Goal: Task Accomplishment & Management: Manage account settings

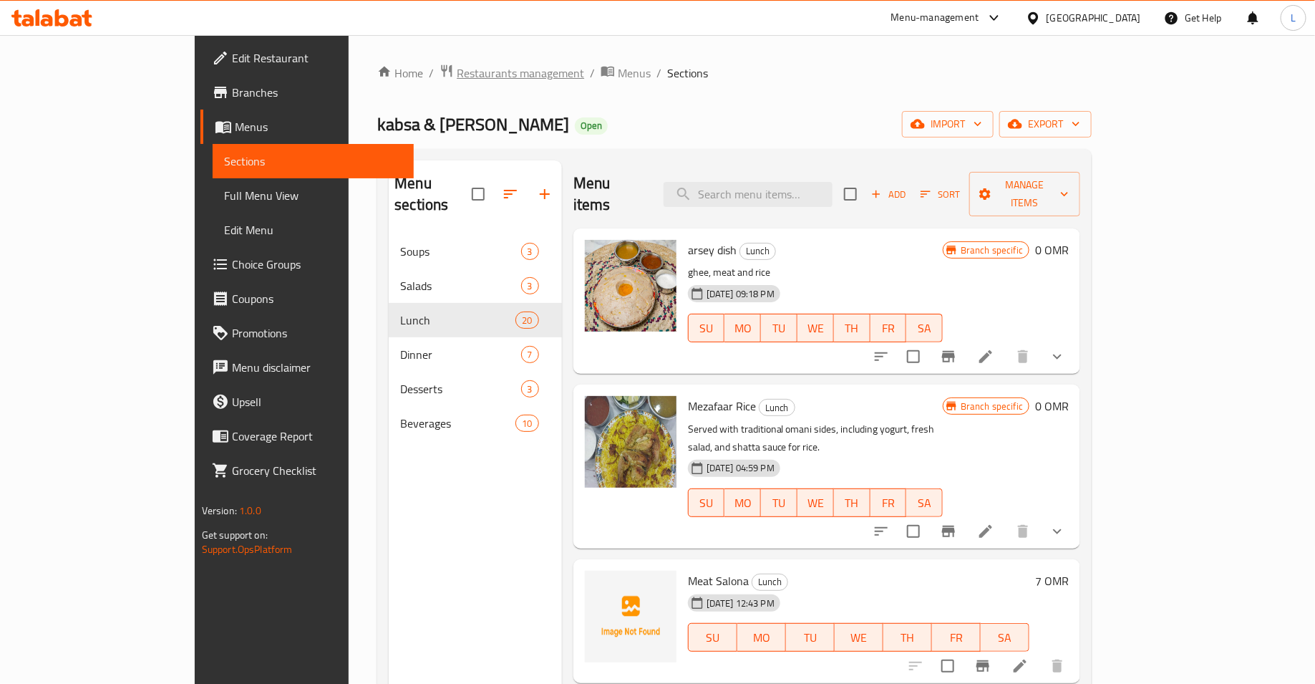
click at [457, 67] on span "Restaurants management" at bounding box center [520, 72] width 127 height 17
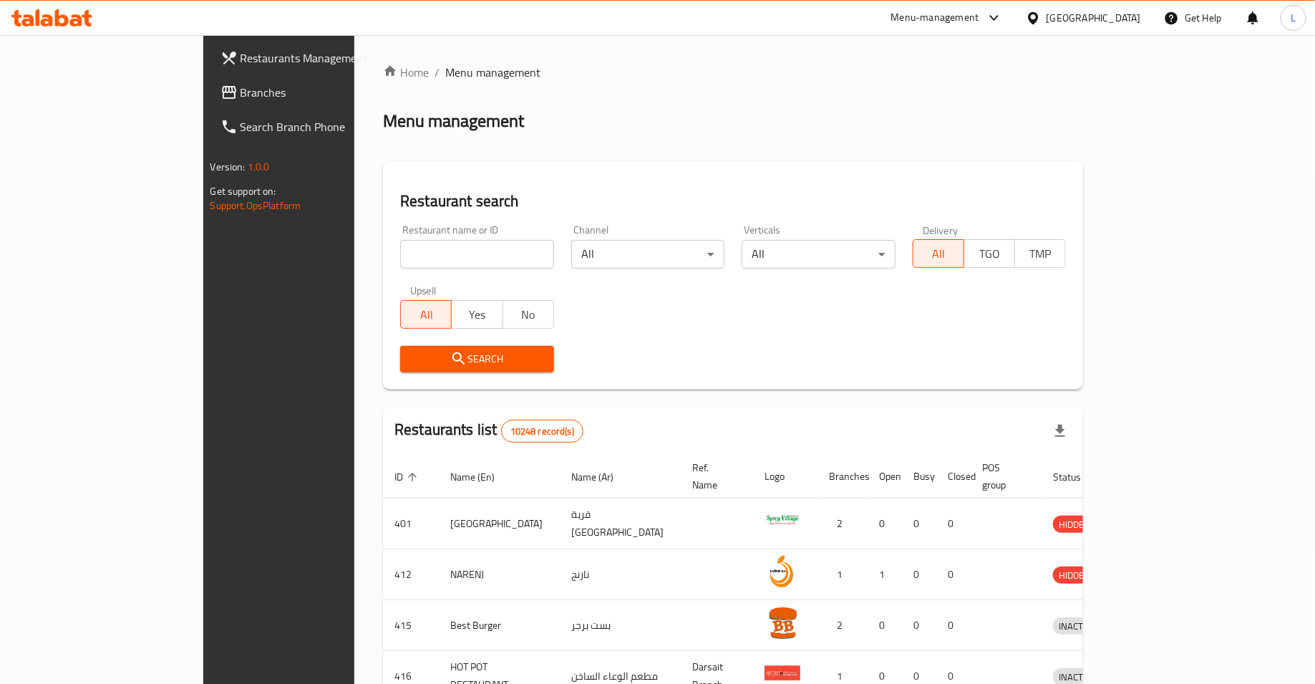
click at [449, 263] on input "search" at bounding box center [477, 254] width 154 height 29
type input "shahzads"
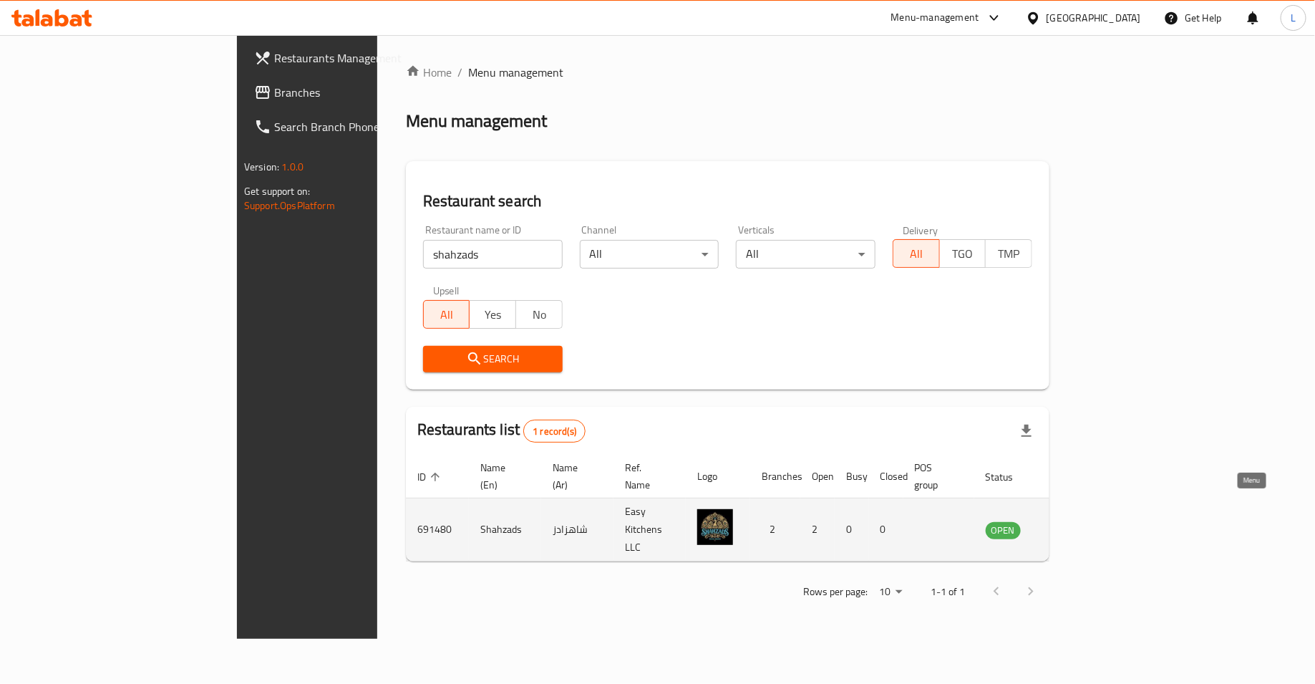
click at [1078, 521] on icon "enhanced table" at bounding box center [1069, 529] width 17 height 17
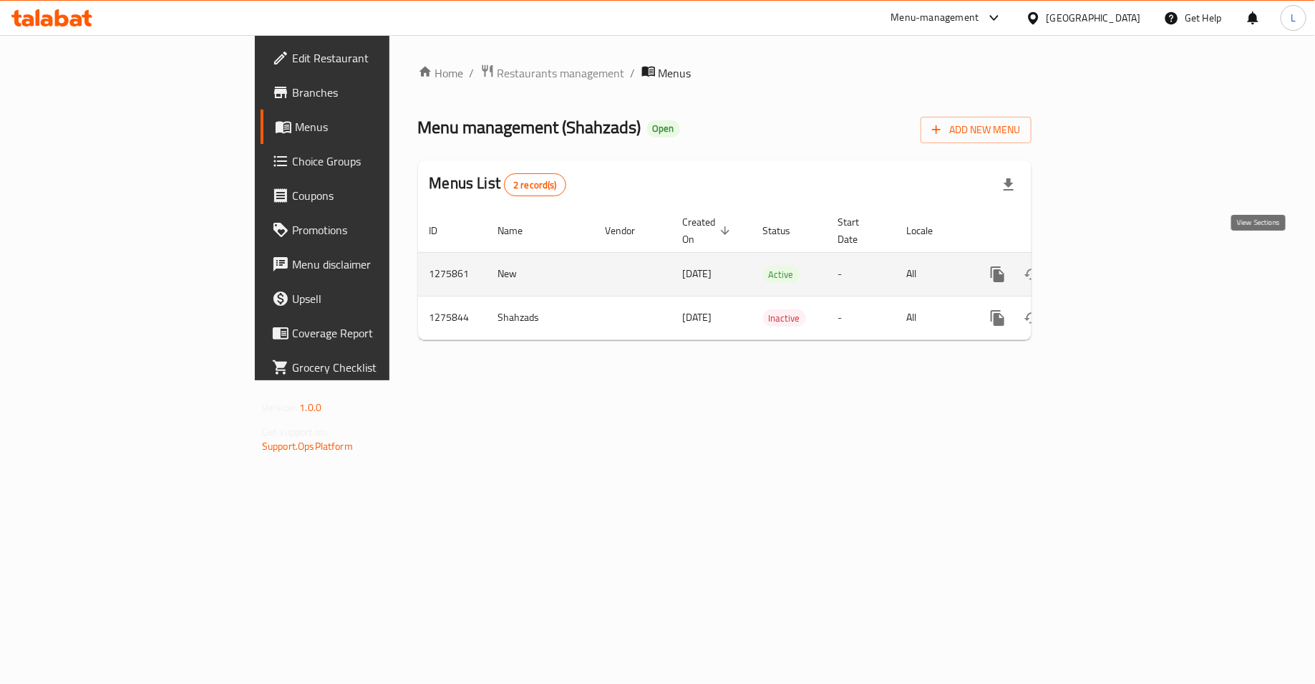
click at [1109, 266] on icon "enhanced table" at bounding box center [1100, 274] width 17 height 17
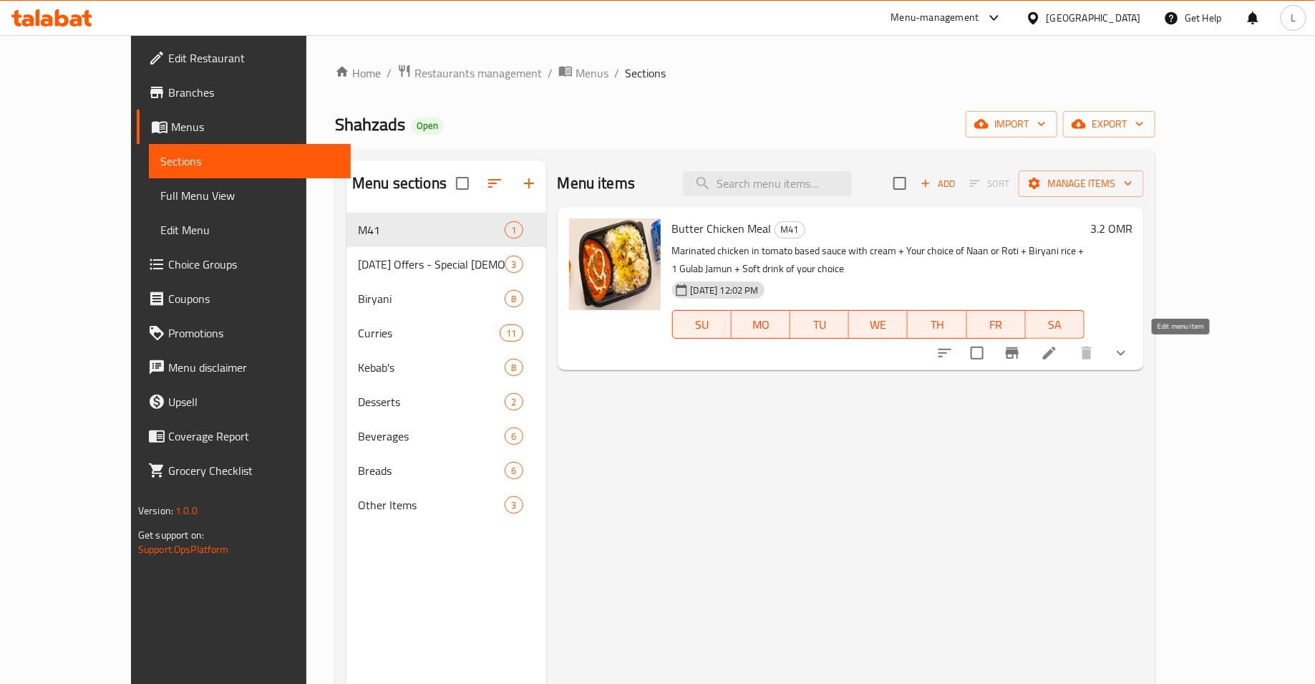
click at [1058, 353] on icon at bounding box center [1049, 352] width 17 height 17
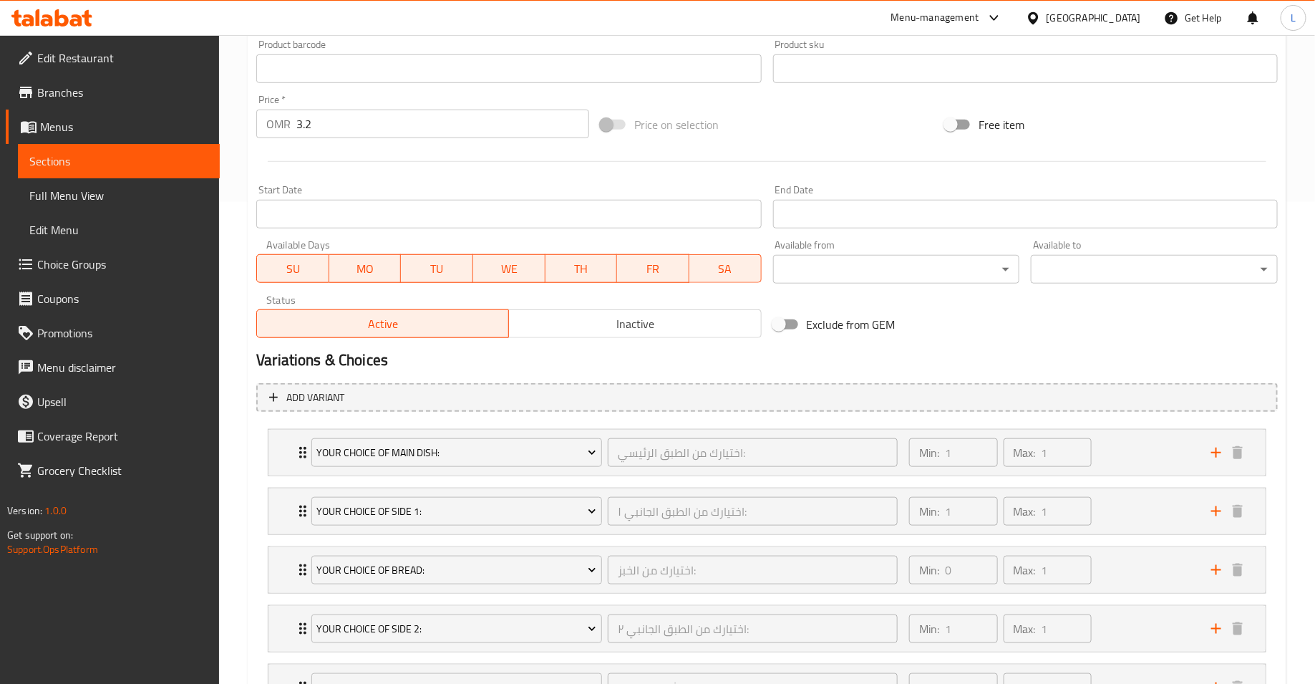
scroll to position [603, 0]
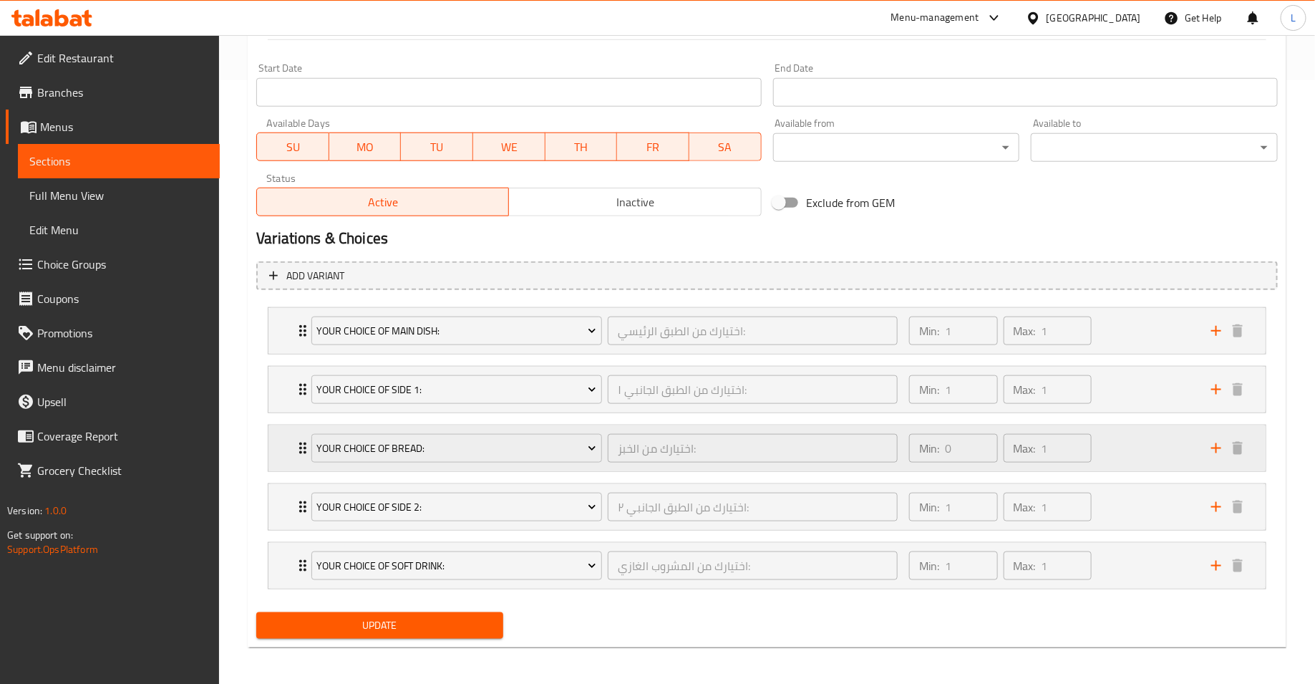
click at [301, 442] on icon "Expand" at bounding box center [302, 447] width 7 height 11
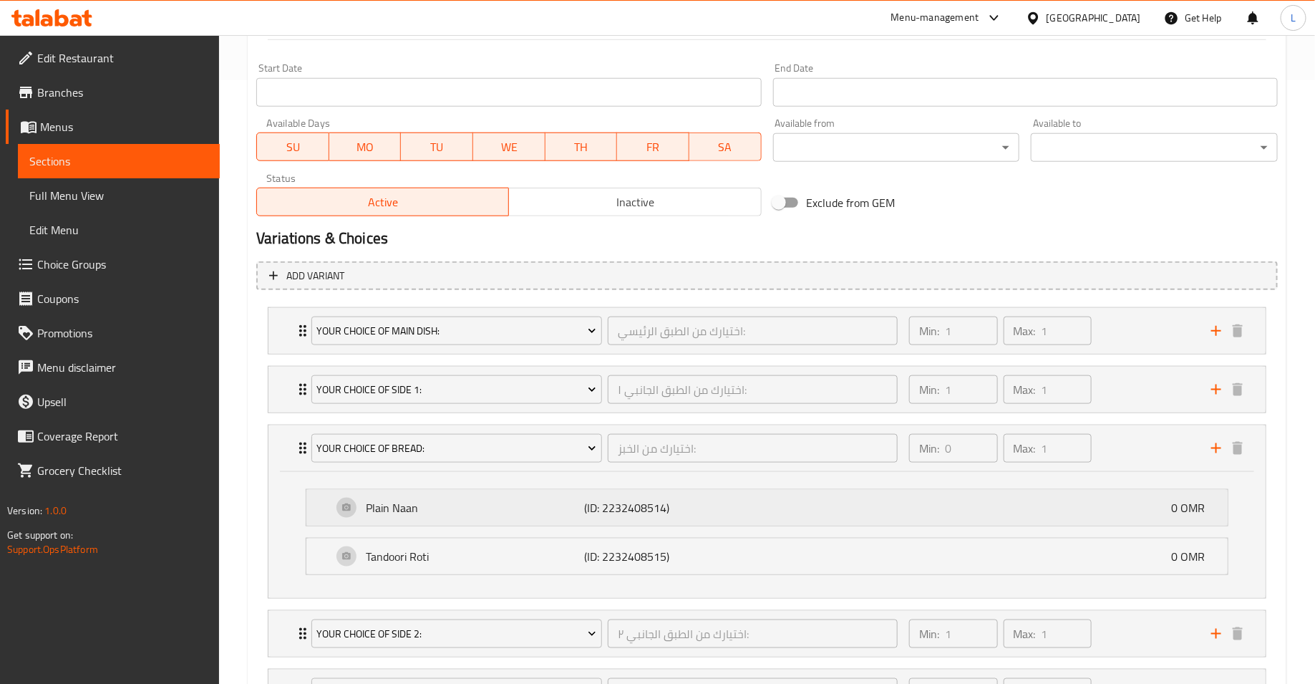
click at [485, 505] on p "Plain Naan" at bounding box center [475, 507] width 218 height 17
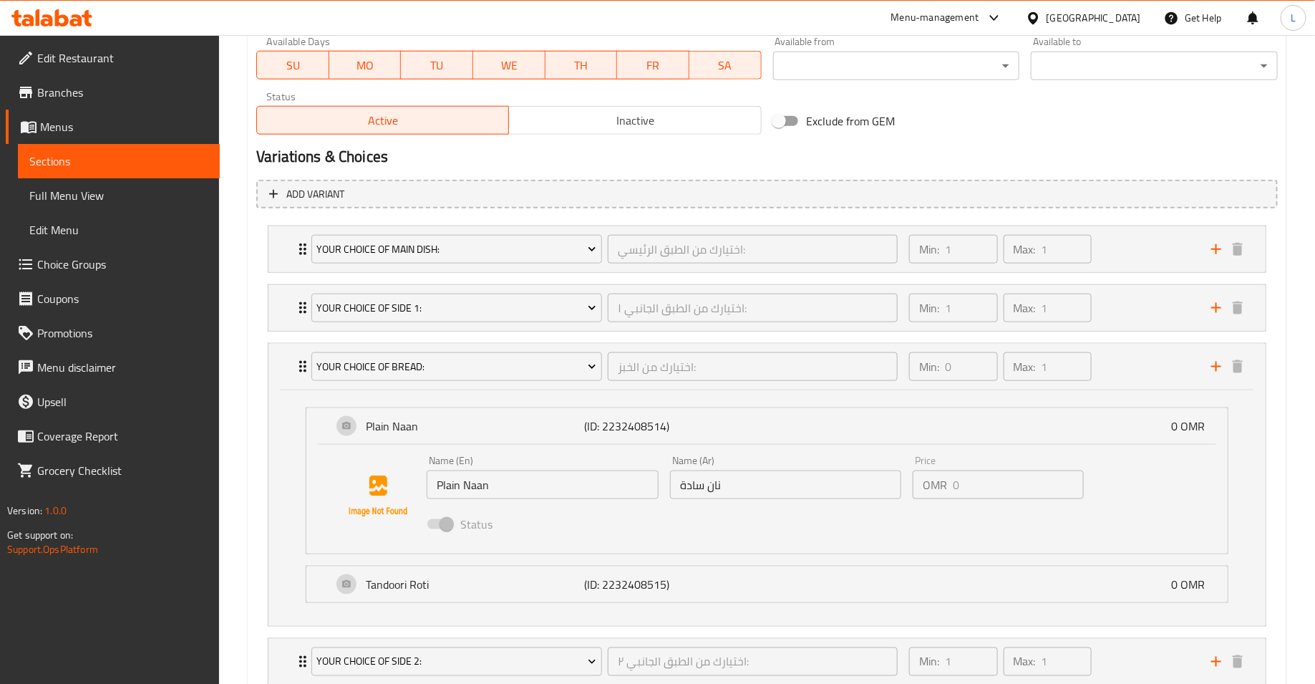
scroll to position [750, 0]
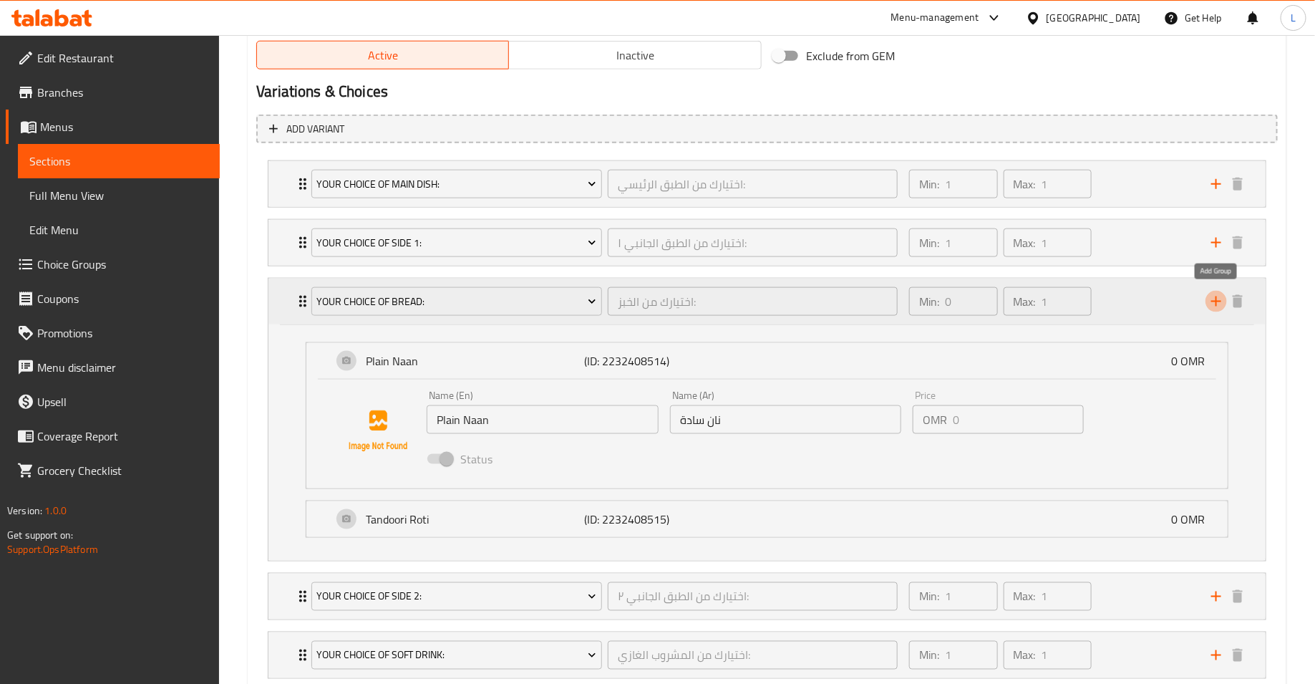
click at [1221, 308] on button "add" at bounding box center [1215, 301] width 21 height 21
click at [285, 303] on div "Your Choice of Bread: اختيارك من الخبز: ​ Min: 0 ​ Max: 1 ​" at bounding box center [766, 301] width 997 height 46
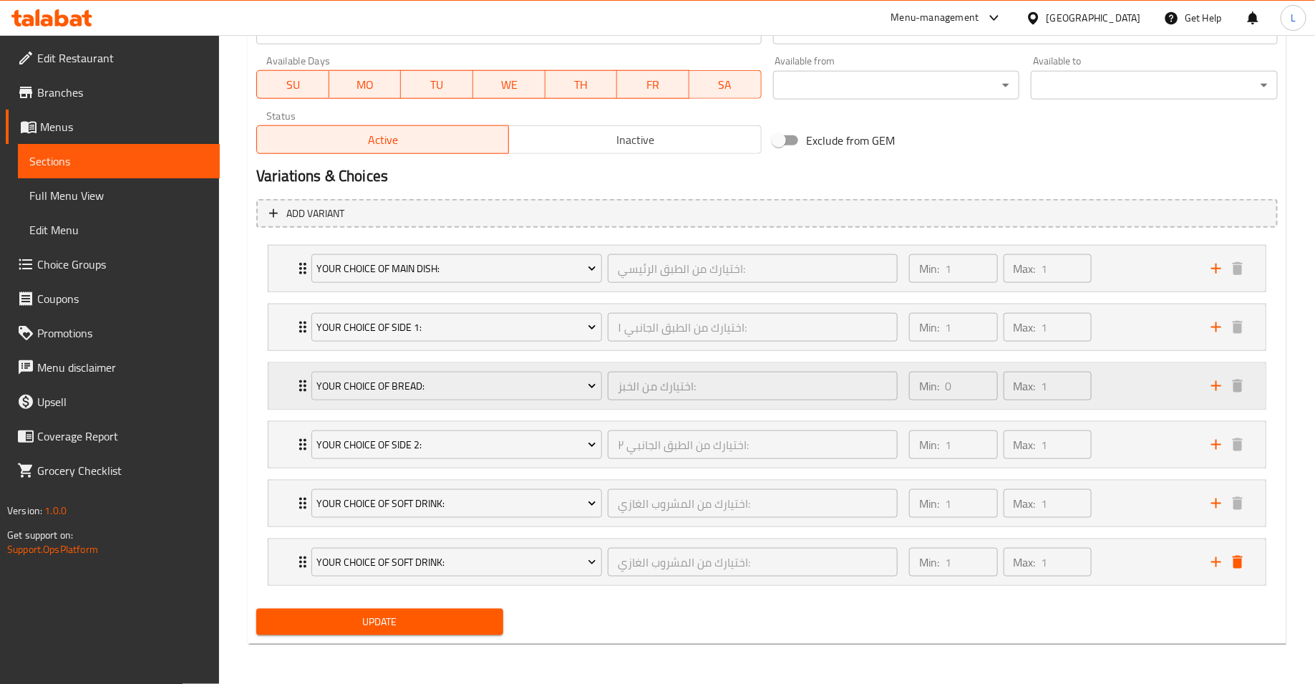
scroll to position [662, 0]
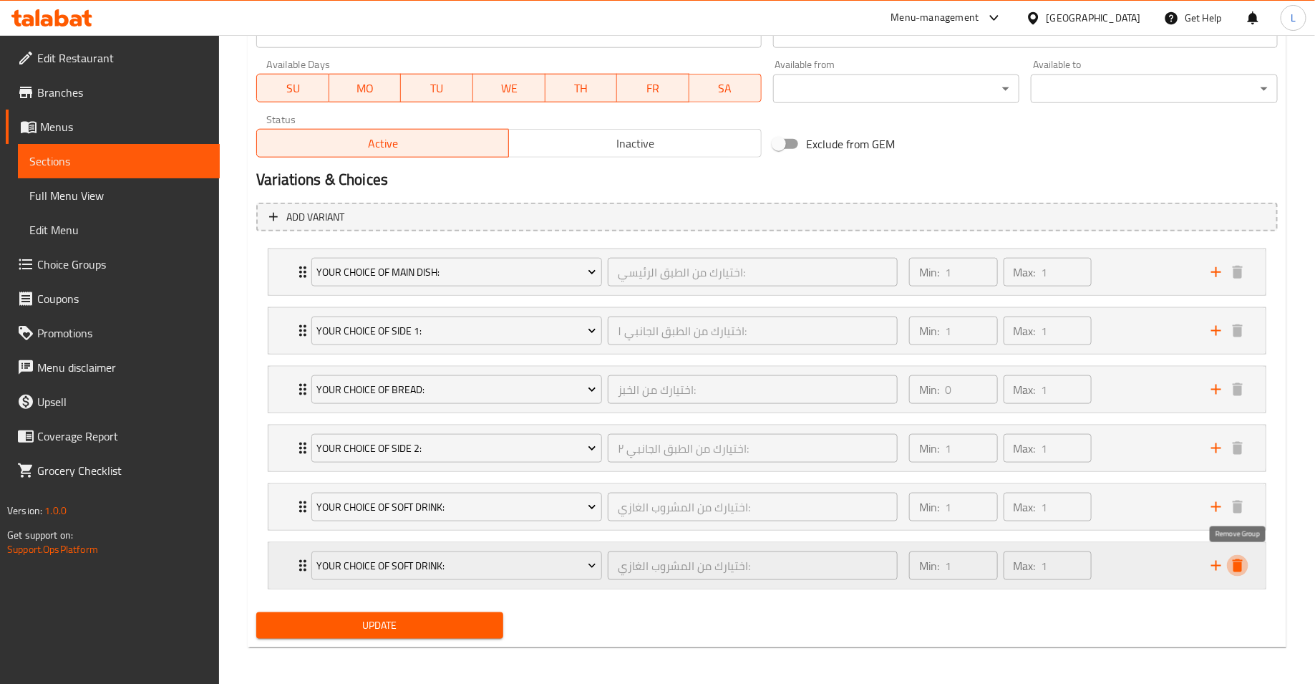
click at [1242, 559] on icon "delete" at bounding box center [1238, 565] width 10 height 13
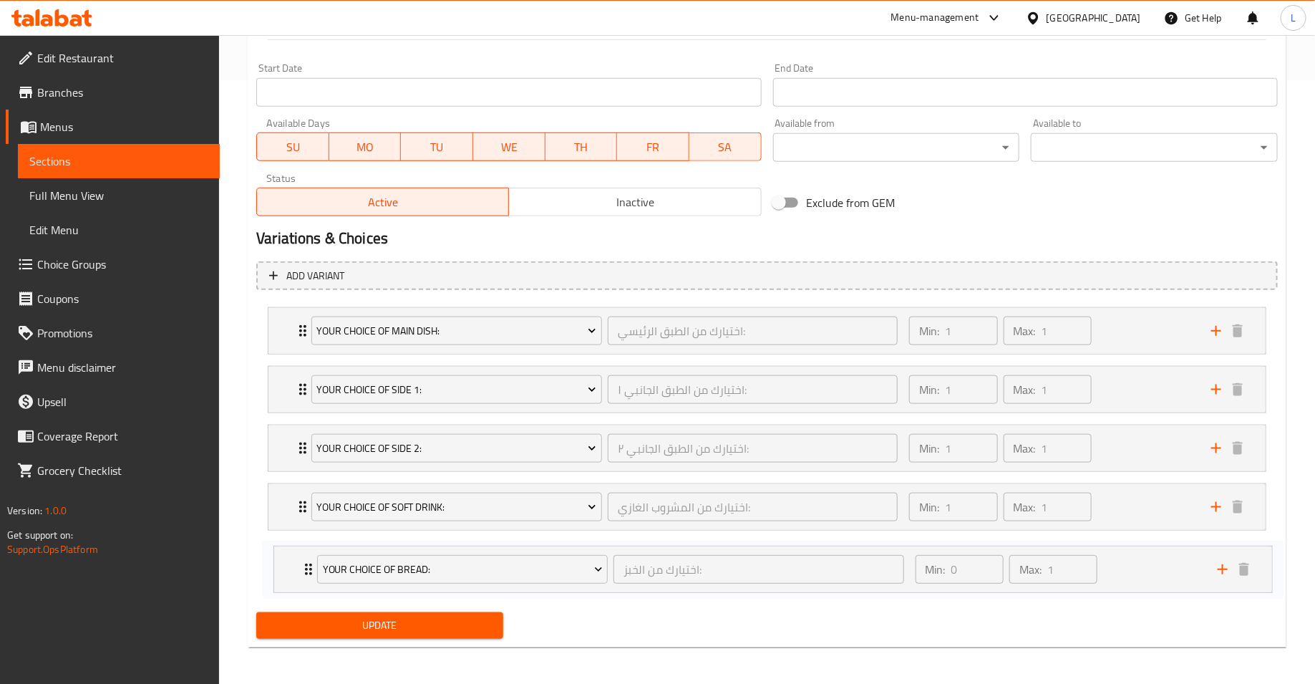
drag, startPoint x: 277, startPoint y: 444, endPoint x: 283, endPoint y: 575, distance: 131.1
click at [283, 575] on div "Your Choice of Main Dish: اختيارك من الطبق الرئيسي: ​ Min: 1 ​ Max: 1 ​ Butter …" at bounding box center [766, 447] width 1021 height 293
click at [299, 565] on icon "Expand" at bounding box center [302, 565] width 17 height 17
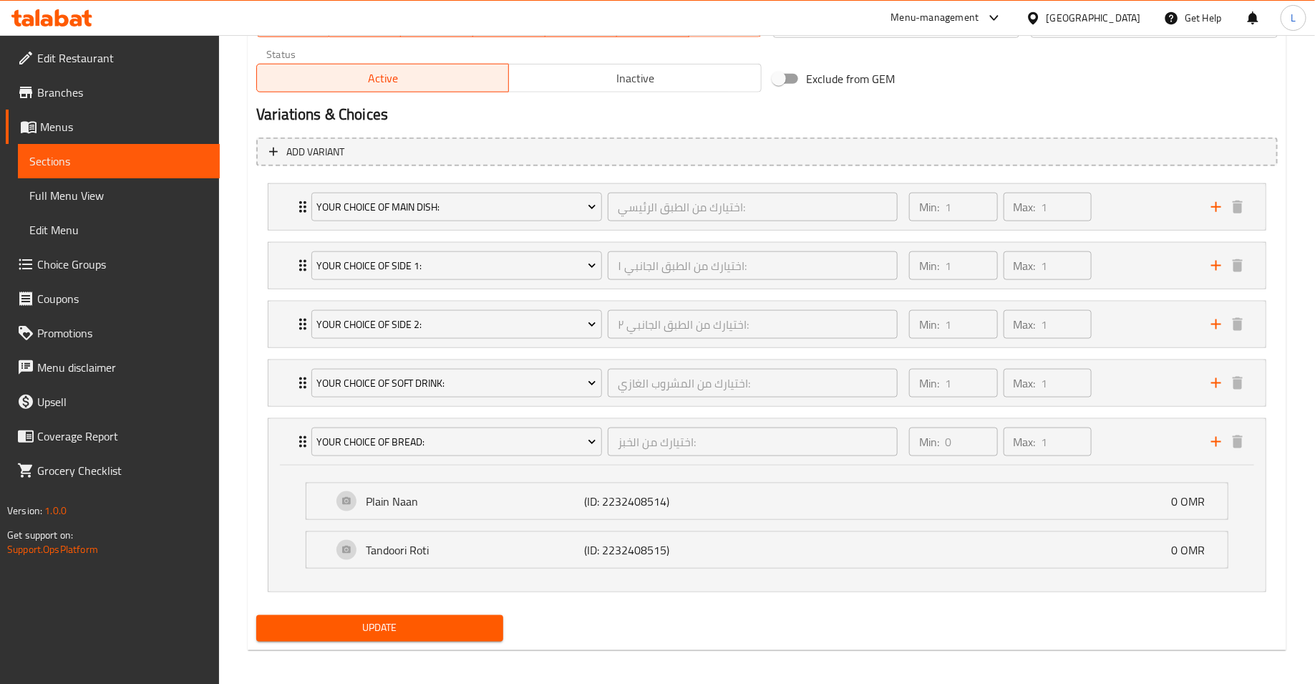
scroll to position [729, 0]
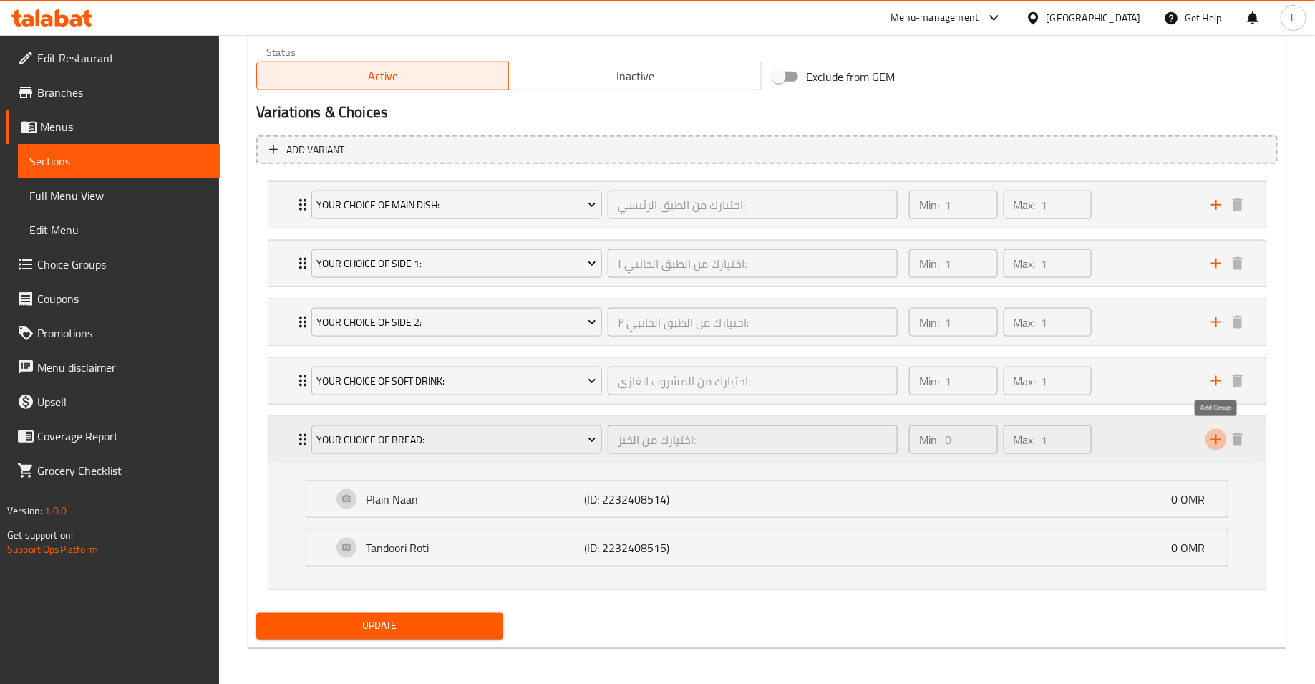
click at [1215, 435] on icon "add" at bounding box center [1215, 439] width 17 height 17
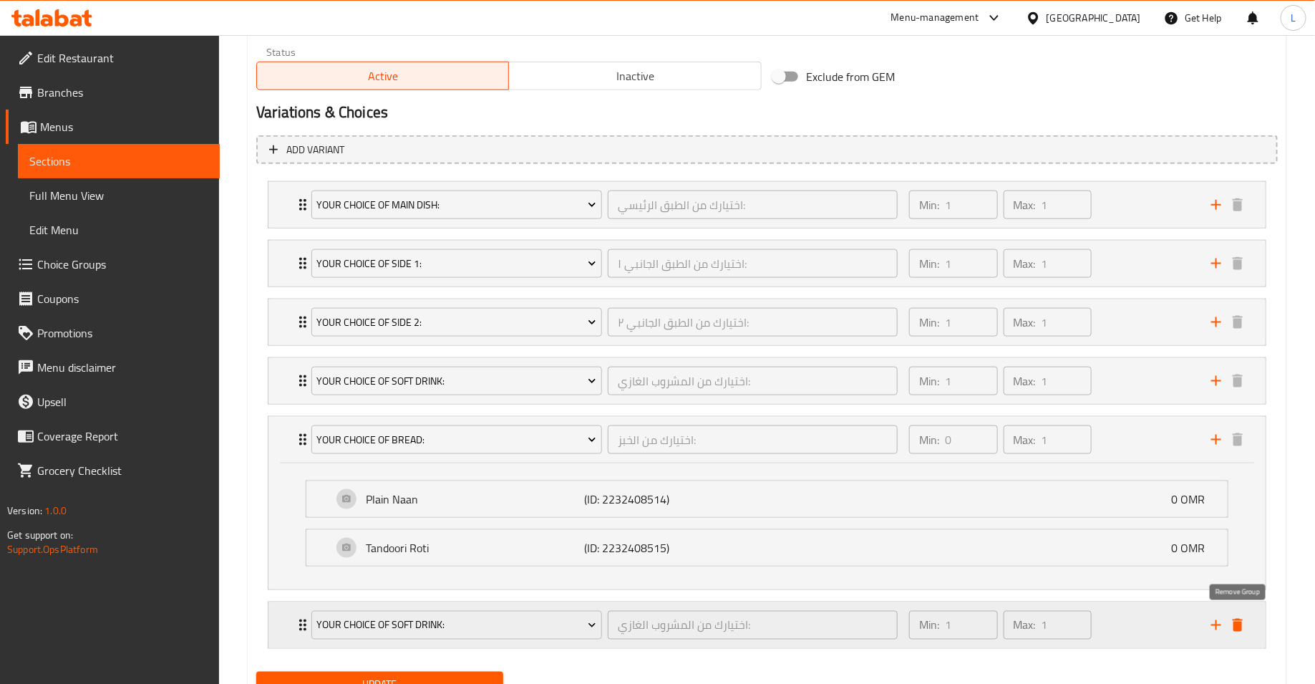
click at [1236, 621] on icon "delete" at bounding box center [1238, 624] width 10 height 13
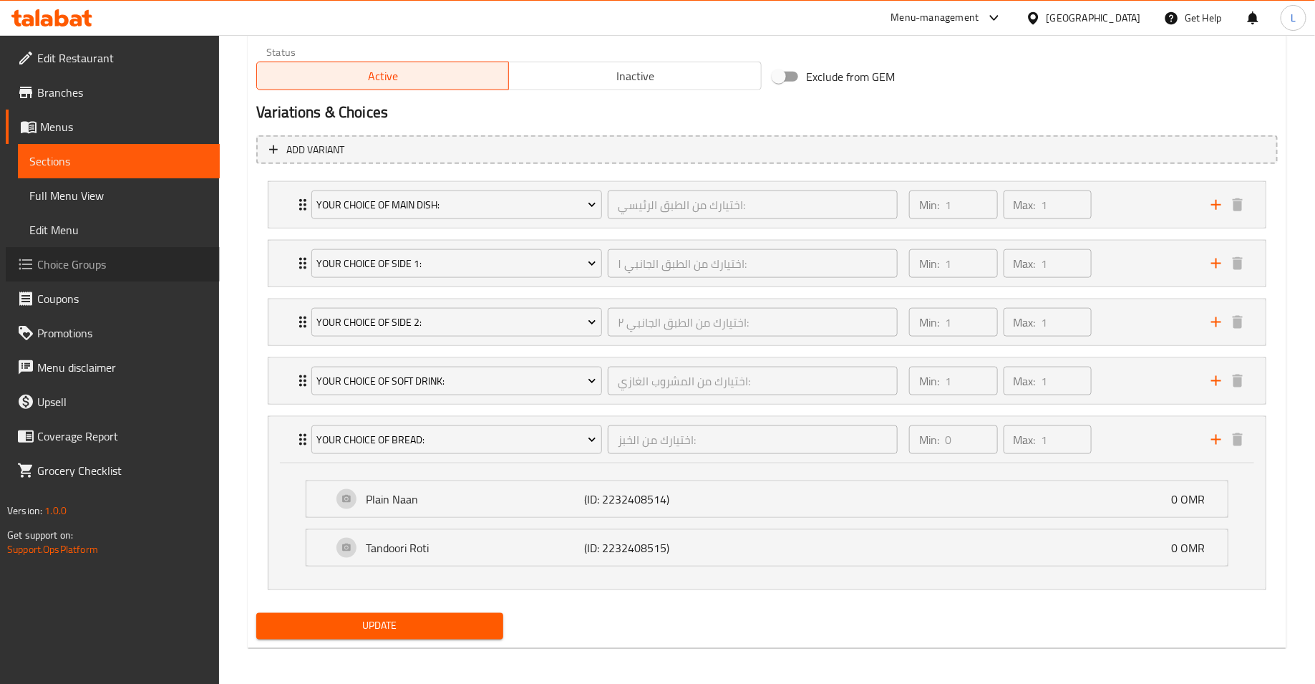
click at [52, 266] on span "Choice Groups" at bounding box center [122, 264] width 171 height 17
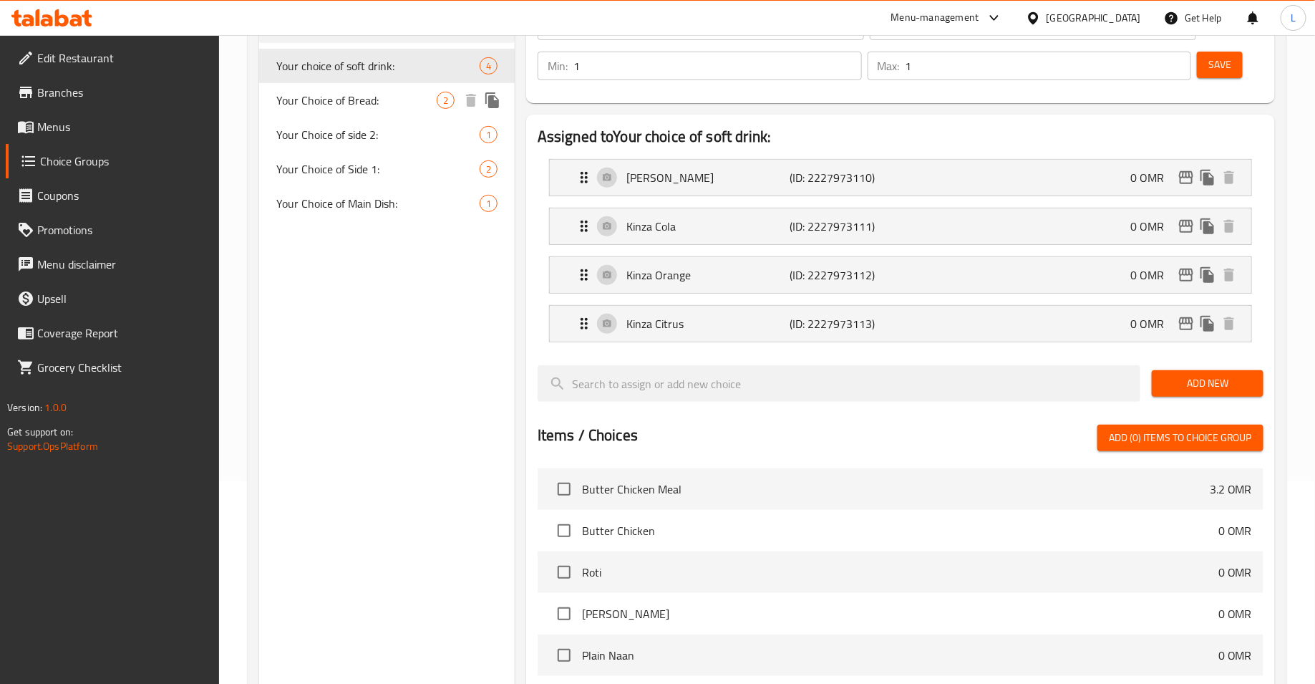
click at [351, 109] on span "Your Choice of Bread:" at bounding box center [356, 100] width 160 height 17
type input "Your Choice of Bread:"
type input "اختيارك من الخبز:"
type input "0"
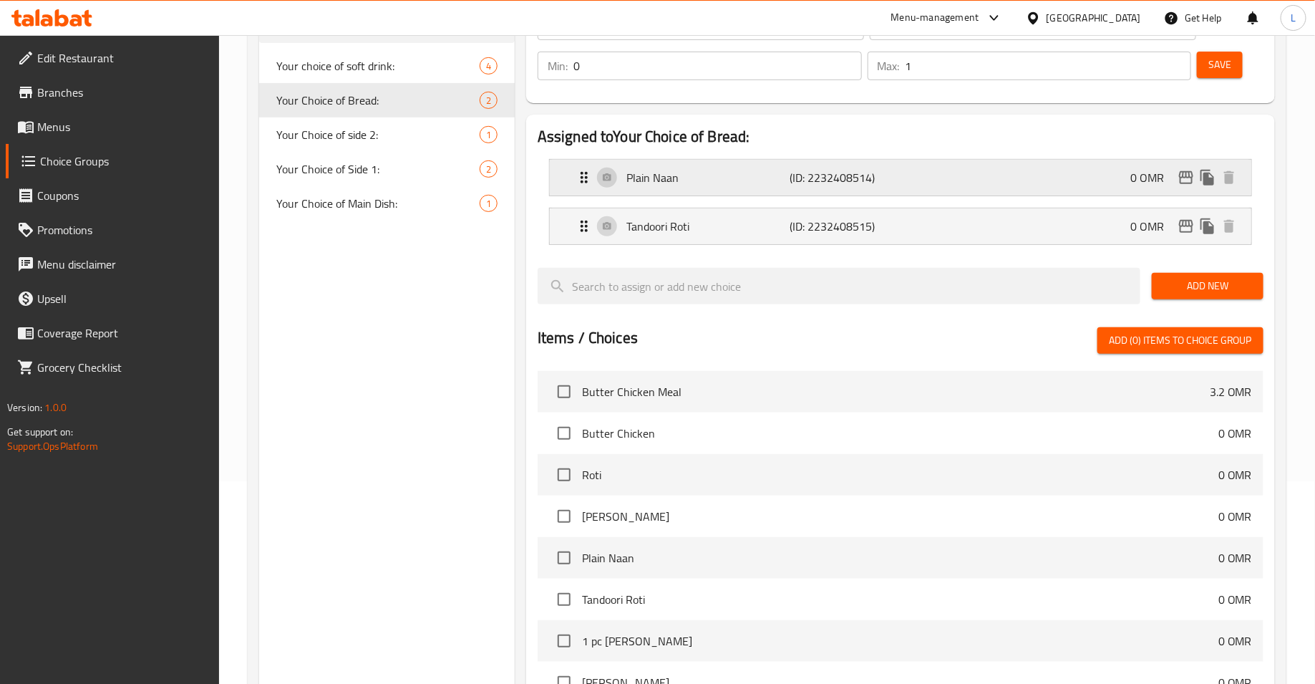
click at [829, 183] on p "(ID: 2232408514)" at bounding box center [845, 177] width 110 height 17
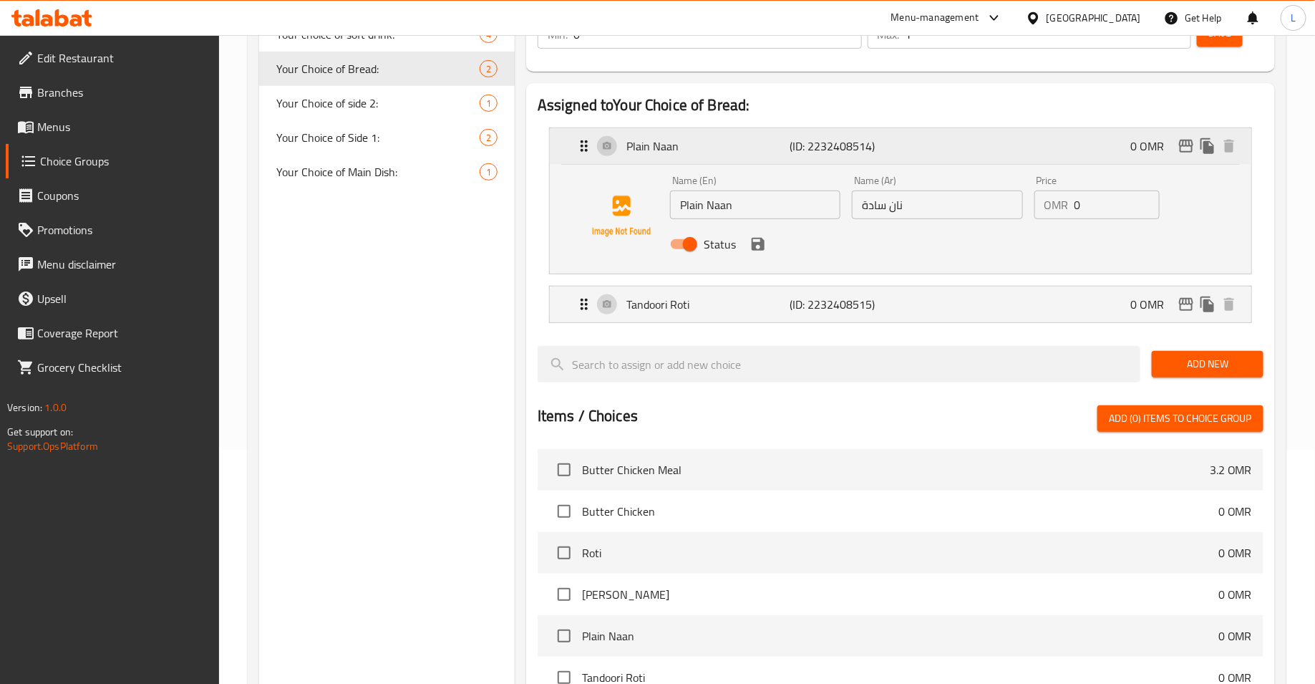
scroll to position [242, 0]
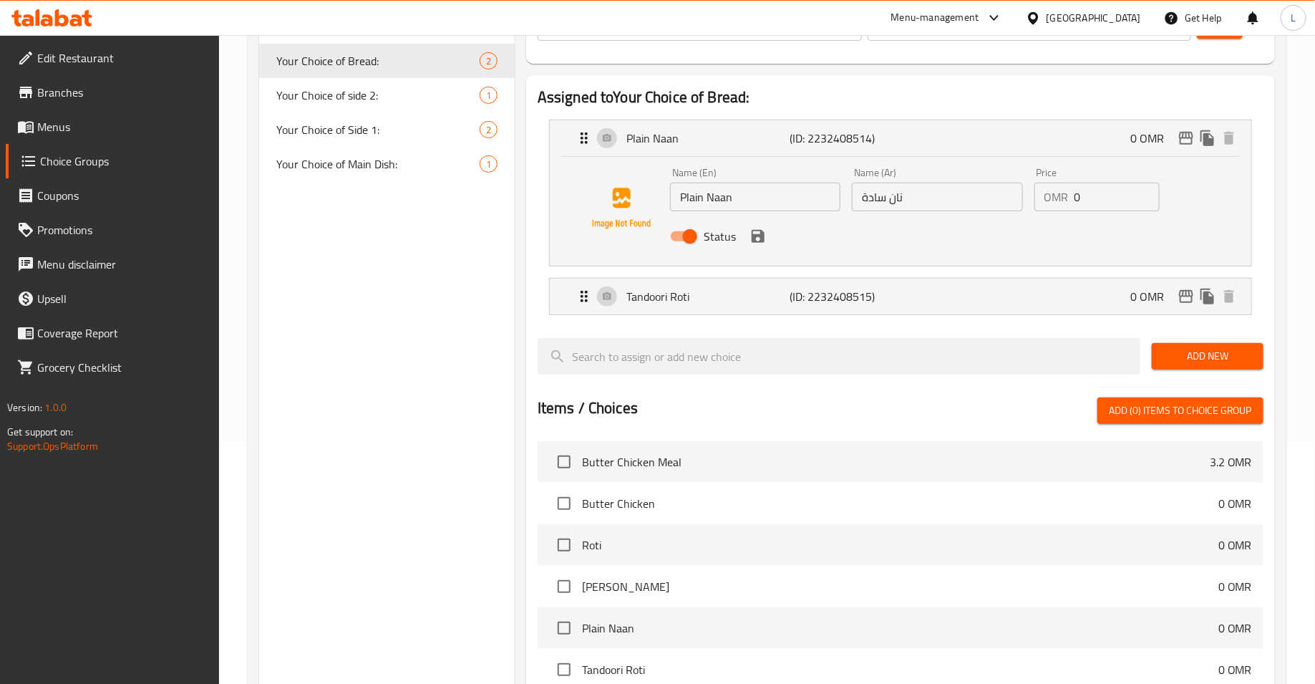
click at [679, 239] on input "Status" at bounding box center [690, 236] width 82 height 27
checkbox input "false"
click at [690, 297] on p "Tandoori Roti" at bounding box center [708, 296] width 164 height 17
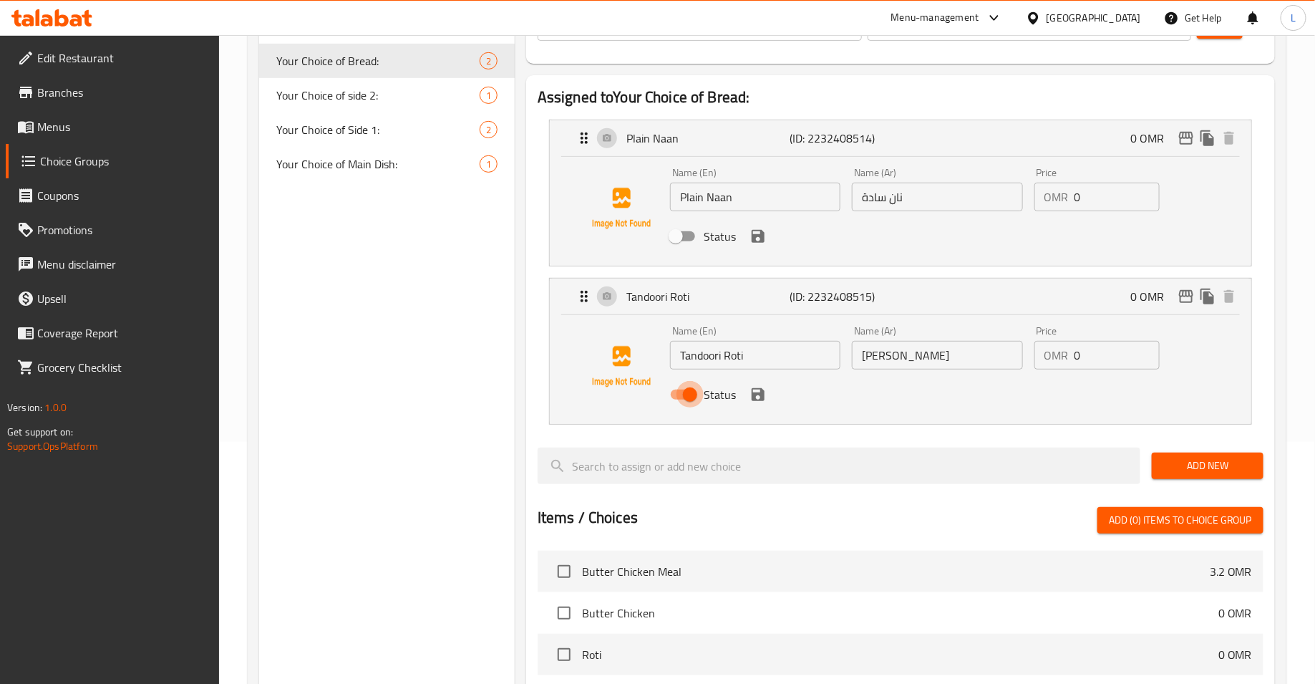
click at [681, 399] on input "Status" at bounding box center [690, 394] width 82 height 27
checkbox input "false"
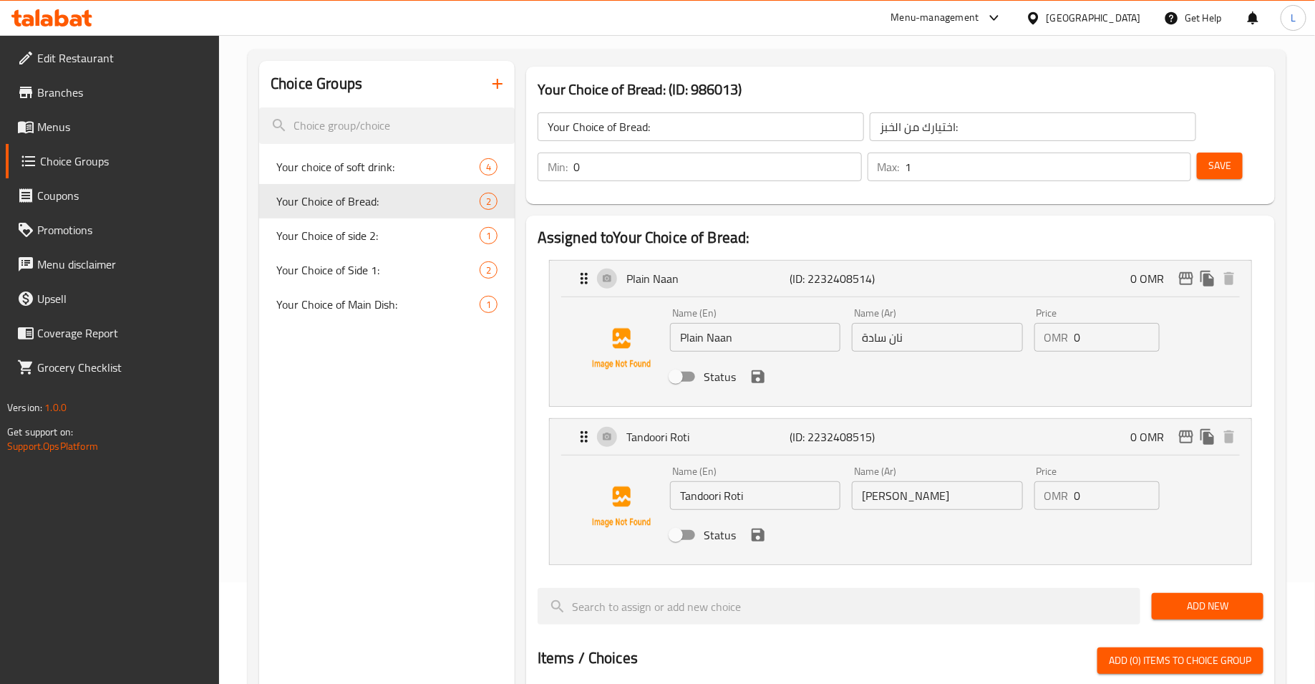
scroll to position [75, 0]
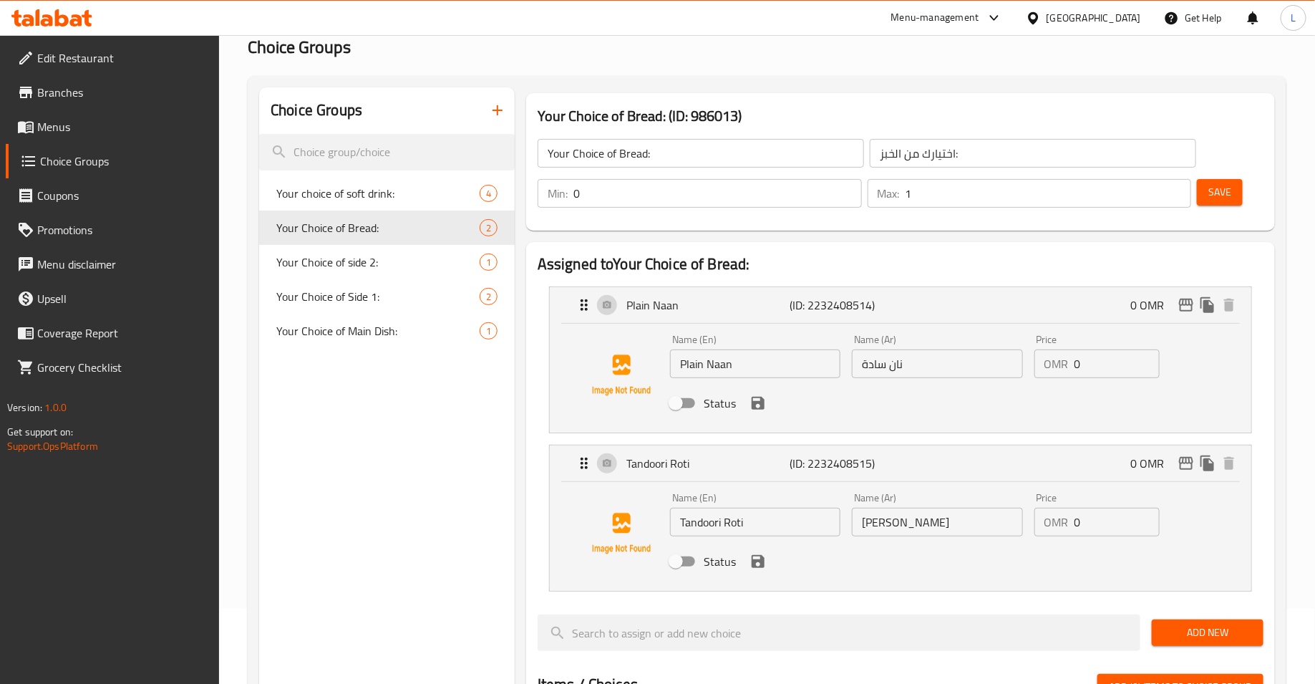
click at [1232, 193] on button "Save" at bounding box center [1220, 192] width 46 height 26
